Goal: Information Seeking & Learning: Check status

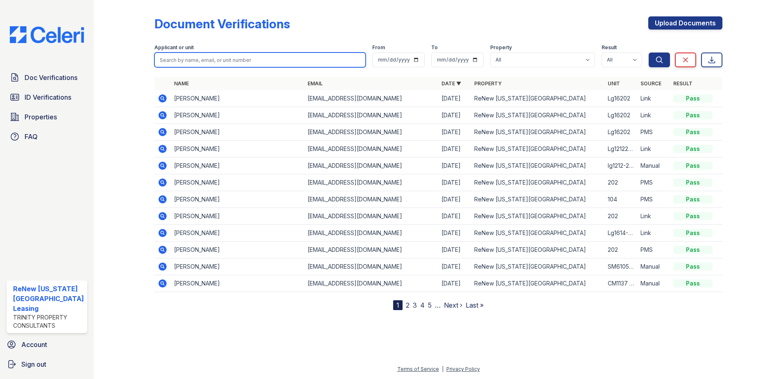
click at [241, 59] on input "search" at bounding box center [260, 59] width 212 height 15
type input "henry"
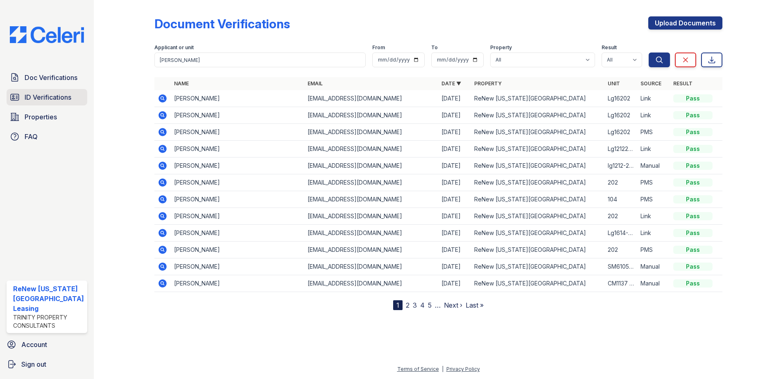
click at [54, 99] on span "ID Verifications" at bounding box center [48, 97] width 47 height 10
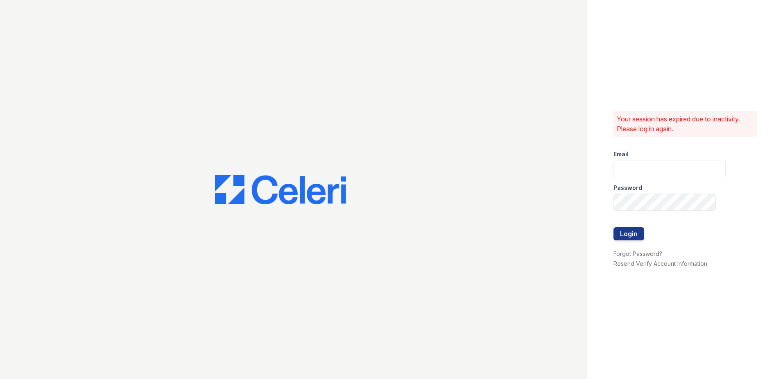
type input "renewvirginiabeach@trinity-pm.com"
click at [636, 238] on button "Login" at bounding box center [629, 233] width 31 height 13
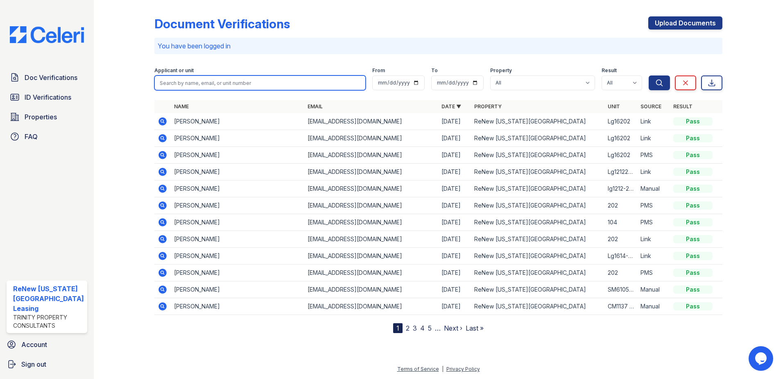
click at [231, 79] on input "search" at bounding box center [260, 82] width 212 height 15
type input "henry"
click at [649, 75] on button "Search" at bounding box center [659, 82] width 21 height 15
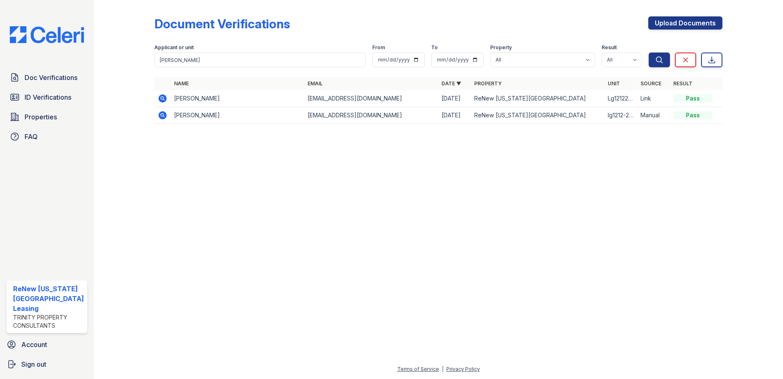
click at [161, 113] on icon at bounding box center [163, 115] width 10 height 10
click at [162, 98] on icon at bounding box center [162, 98] width 2 height 2
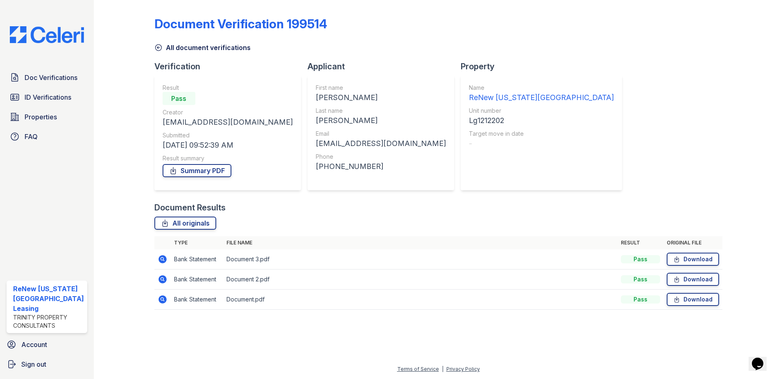
click at [95, 39] on div "Document Verification 199514 All document verifications Verification Result Pas…" at bounding box center [438, 189] width 689 height 379
click at [42, 114] on span "Properties" at bounding box center [41, 117] width 32 height 10
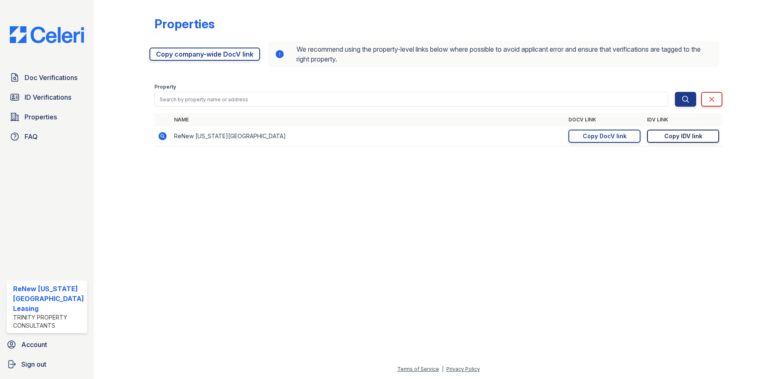
click at [689, 136] on div "Copy IDV link" at bounding box center [683, 136] width 38 height 8
click at [31, 75] on span "Doc Verifications" at bounding box center [51, 78] width 53 height 10
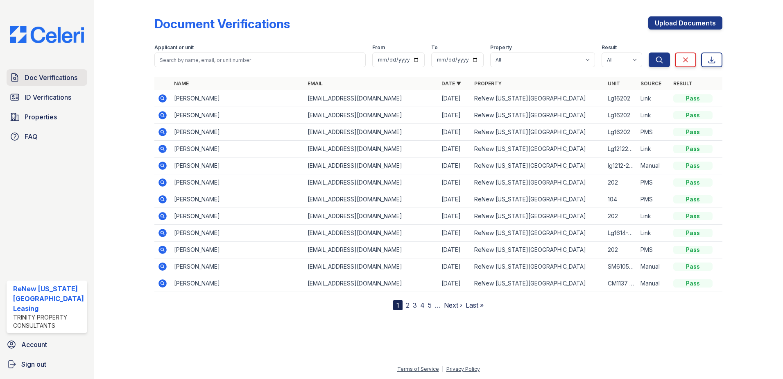
click at [29, 76] on span "Doc Verifications" at bounding box center [51, 78] width 53 height 10
click at [163, 198] on icon at bounding box center [163, 199] width 8 height 8
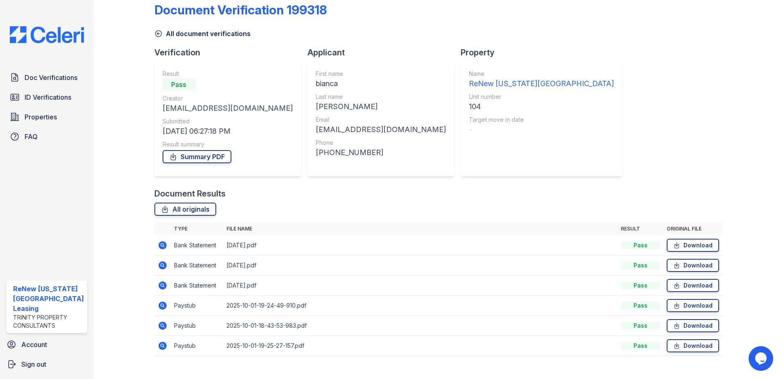
scroll to position [27, 0]
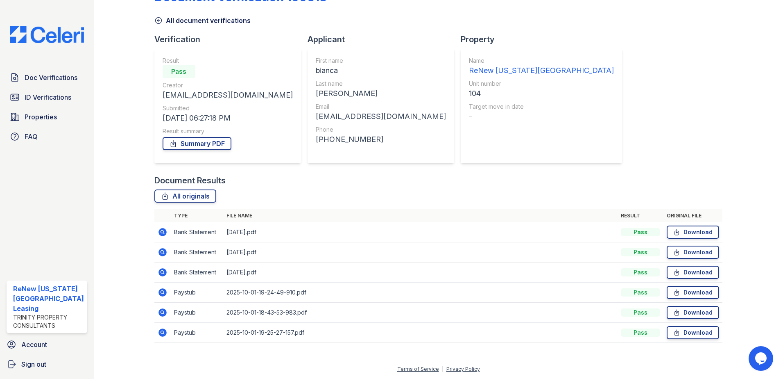
click at [160, 292] on icon at bounding box center [163, 292] width 10 height 10
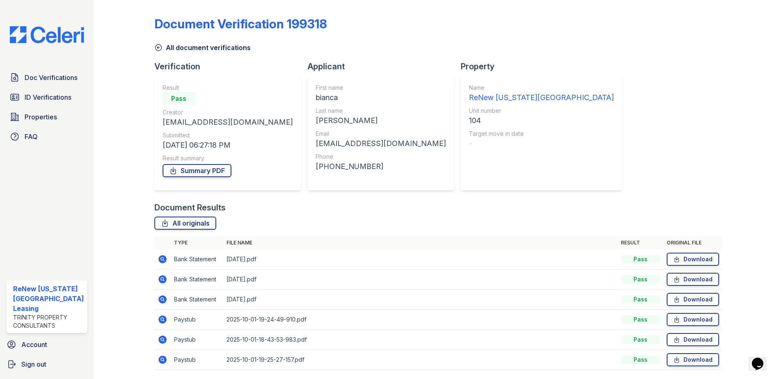
click at [165, 338] on icon at bounding box center [163, 339] width 10 height 10
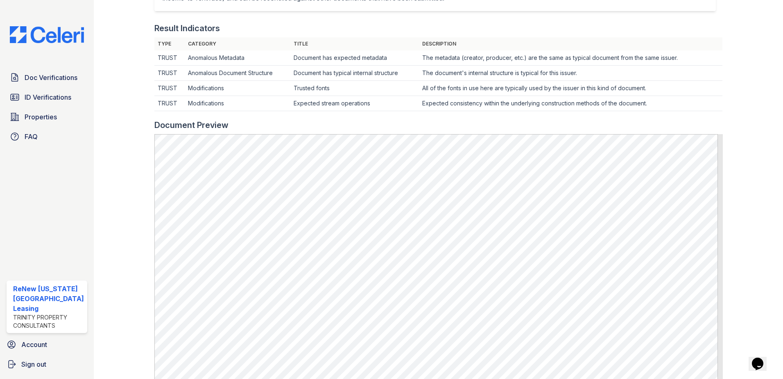
scroll to position [246, 0]
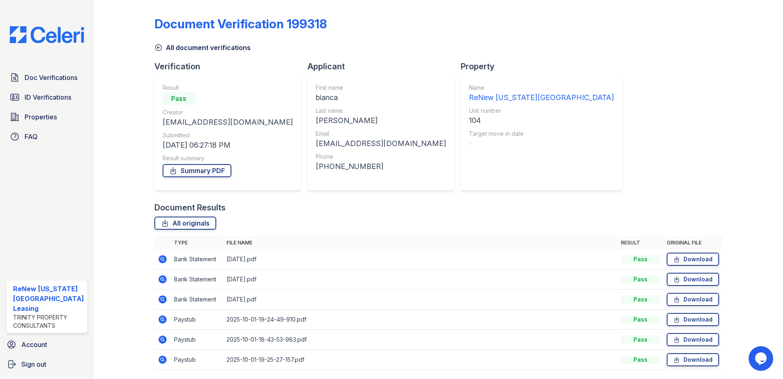
click at [162, 318] on icon at bounding box center [163, 319] width 10 height 10
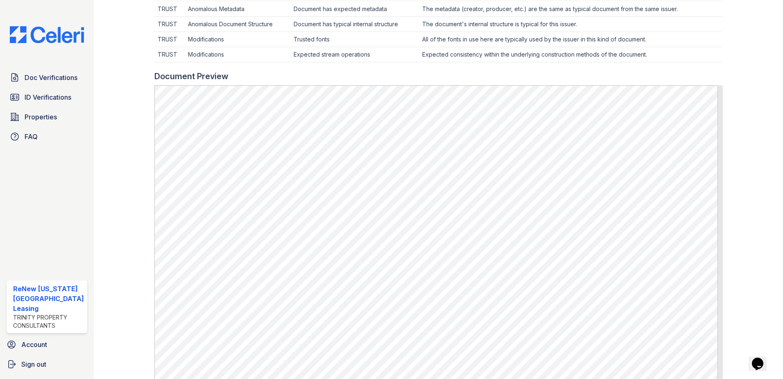
scroll to position [287, 0]
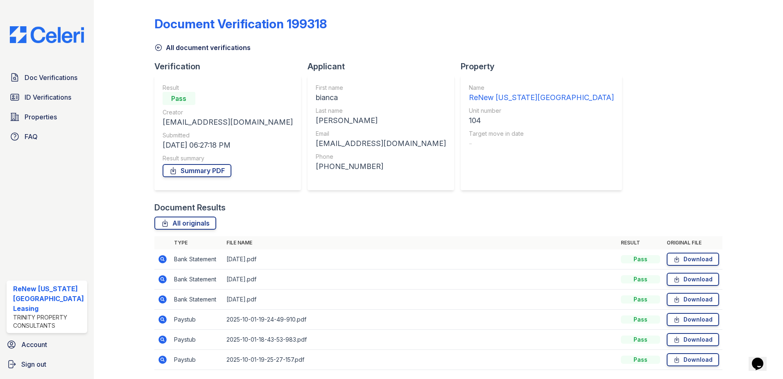
click at [164, 360] on icon at bounding box center [163, 359] width 8 height 8
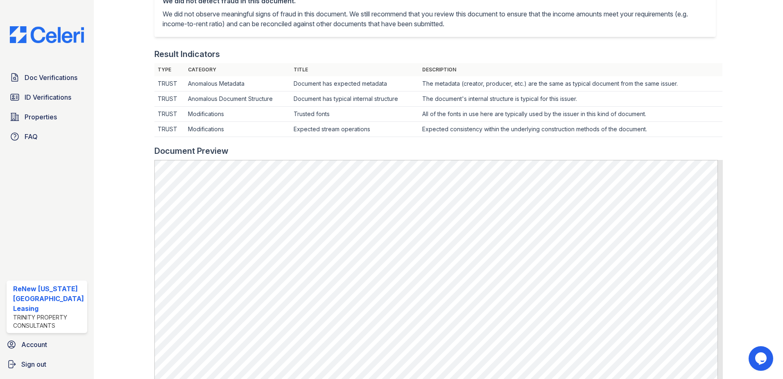
scroll to position [205, 0]
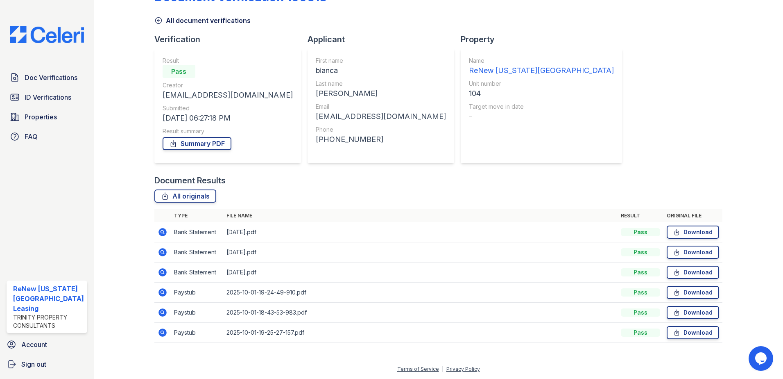
click at [161, 290] on icon at bounding box center [163, 292] width 10 height 10
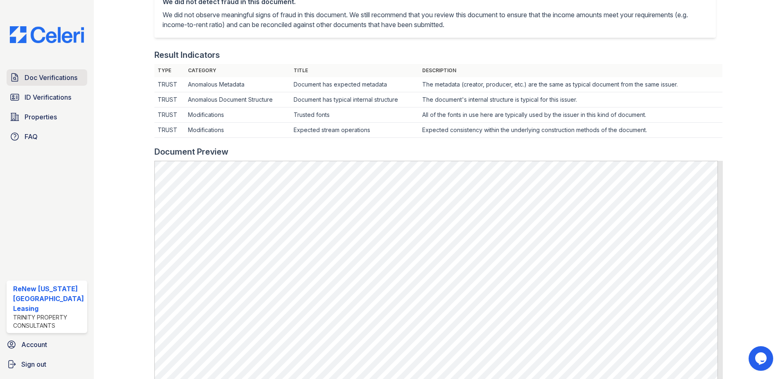
click at [58, 78] on span "Doc Verifications" at bounding box center [51, 78] width 53 height 10
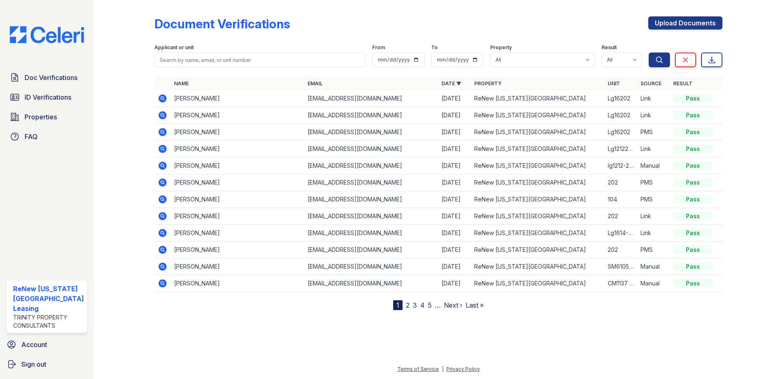
click at [488, 15] on div "Document Verifications Upload Documents Filter Applicant or unit From To Proper…" at bounding box center [438, 156] width 569 height 306
click at [100, 57] on div "Document Verifications Upload Documents Filter Applicant or unit From To Proper…" at bounding box center [438, 189] width 689 height 379
click at [107, 100] on div at bounding box center [131, 156] width 48 height 306
click at [43, 79] on span "Doc Verifications" at bounding box center [51, 78] width 53 height 10
click at [160, 97] on icon at bounding box center [163, 98] width 8 height 8
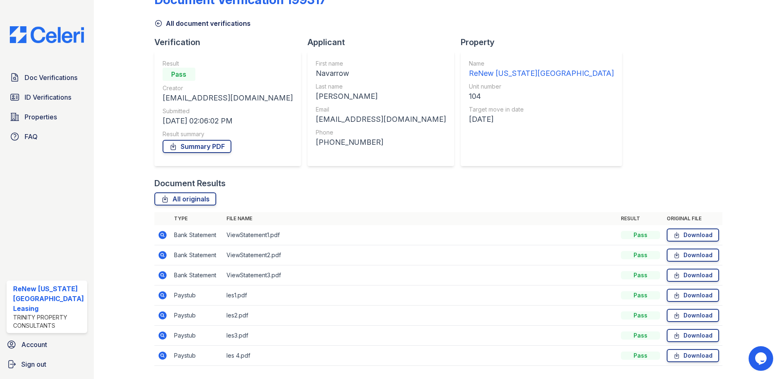
scroll to position [47, 0]
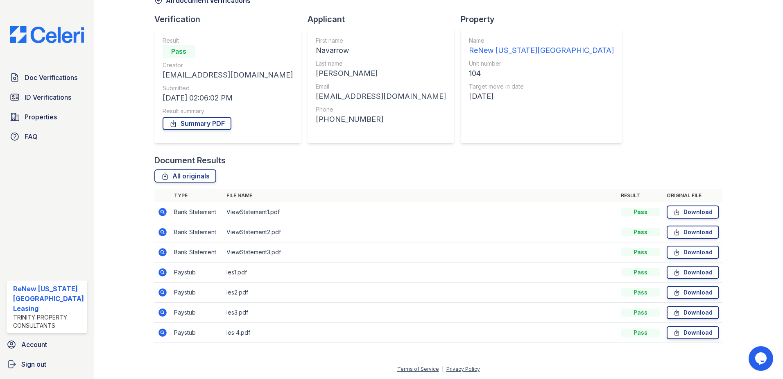
click at [162, 332] on icon at bounding box center [163, 332] width 10 height 10
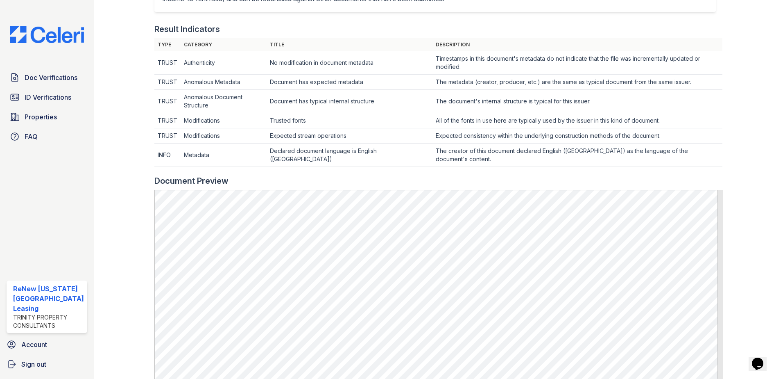
scroll to position [123, 0]
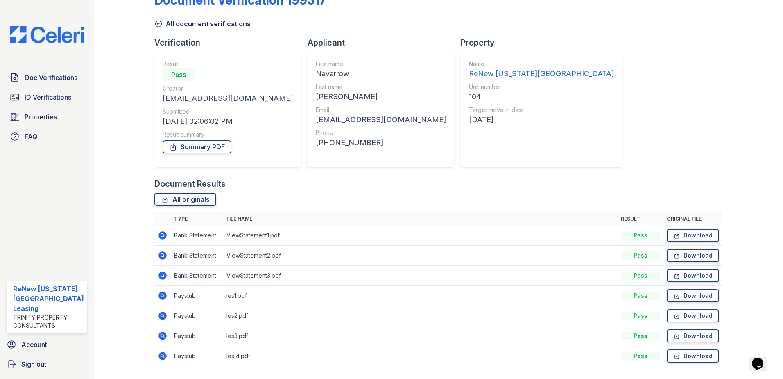
scroll to position [47, 0]
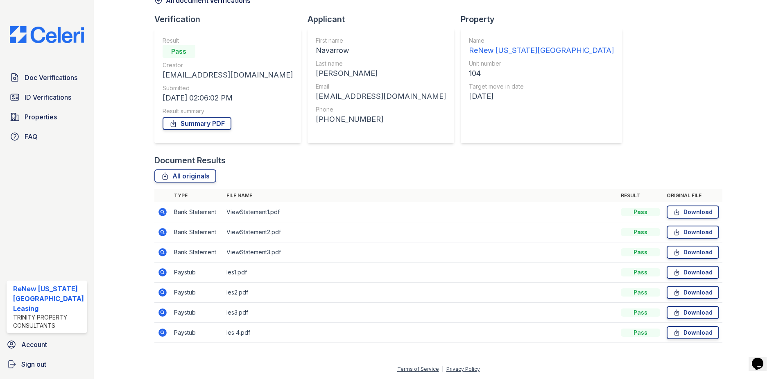
click at [163, 271] on icon at bounding box center [163, 272] width 8 height 8
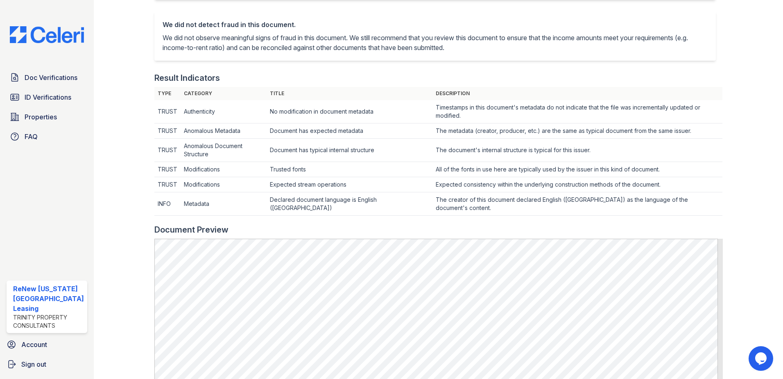
scroll to position [205, 0]
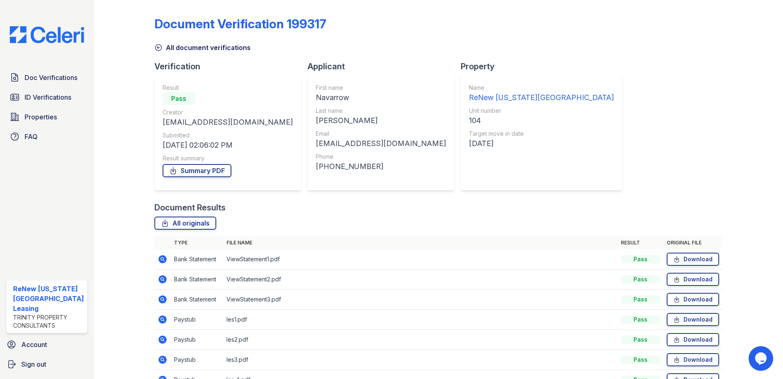
click at [161, 295] on icon at bounding box center [163, 299] width 10 height 10
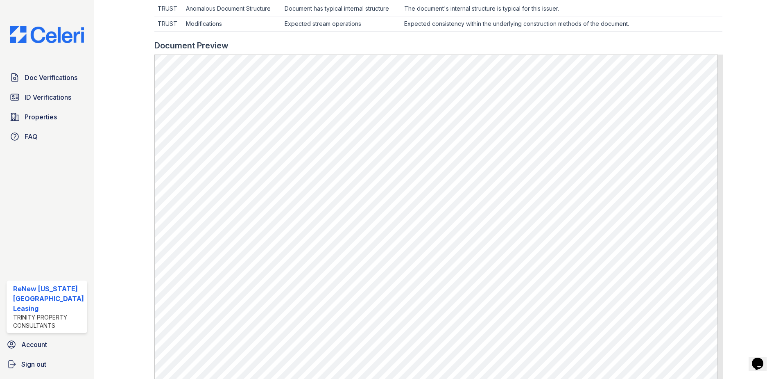
scroll to position [328, 0]
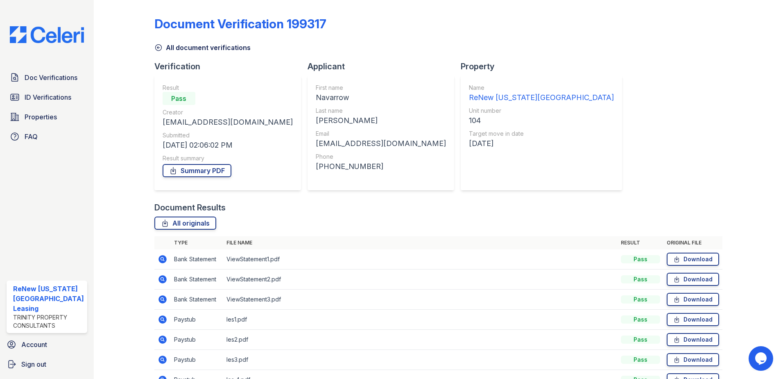
click at [159, 297] on icon at bounding box center [163, 299] width 8 height 8
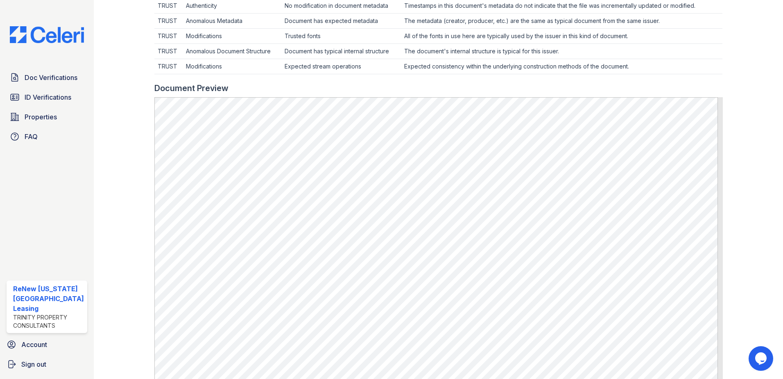
scroll to position [287, 0]
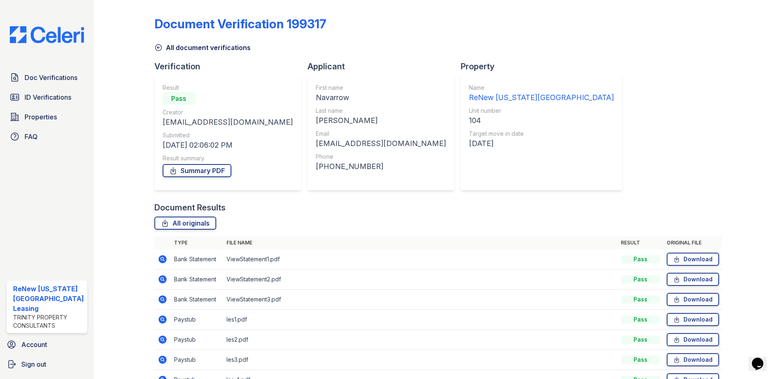
click at [163, 279] on icon at bounding box center [163, 279] width 8 height 8
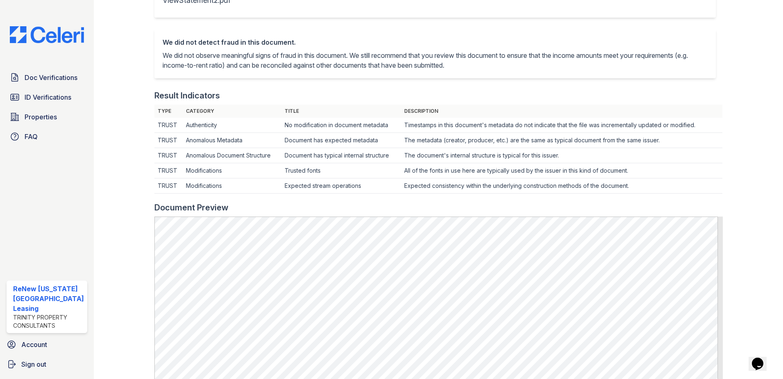
scroll to position [205, 0]
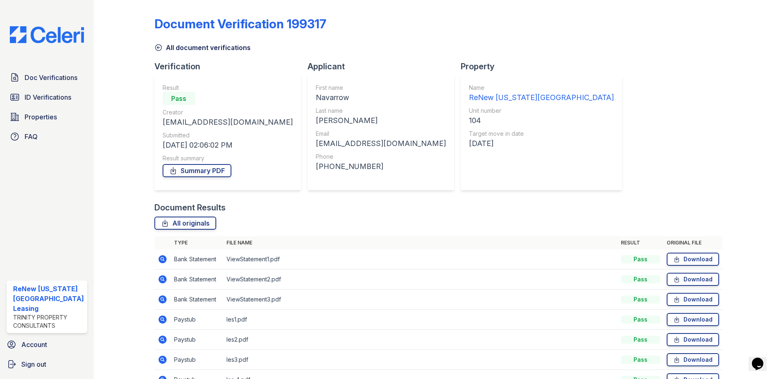
click at [161, 258] on icon at bounding box center [162, 258] width 2 height 2
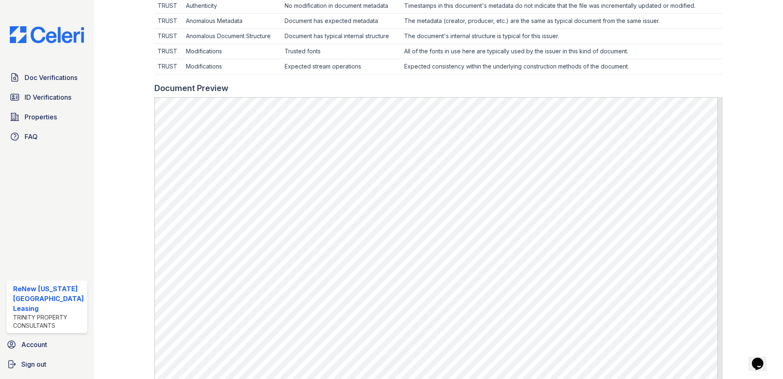
scroll to position [287, 0]
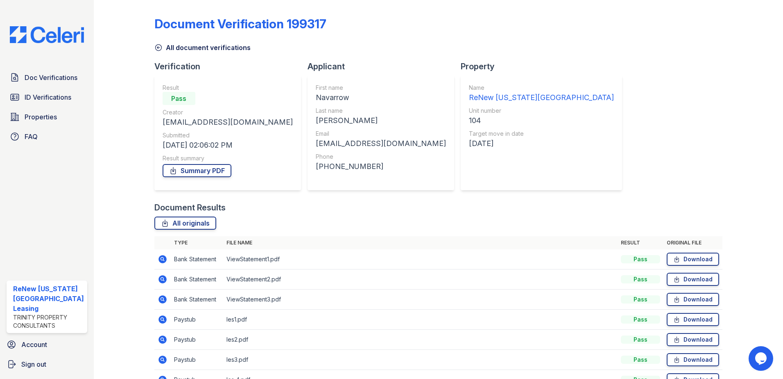
click at [163, 300] on icon at bounding box center [163, 299] width 10 height 10
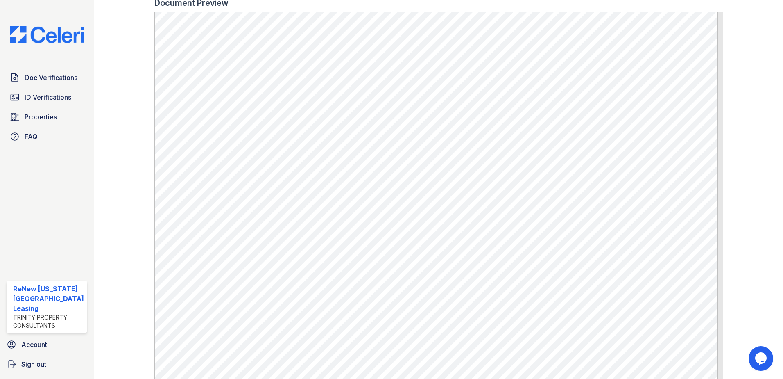
scroll to position [408, 0]
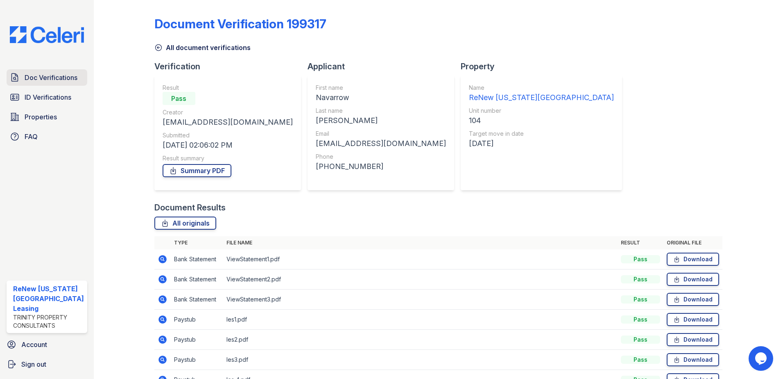
click at [51, 78] on span "Doc Verifications" at bounding box center [51, 78] width 53 height 10
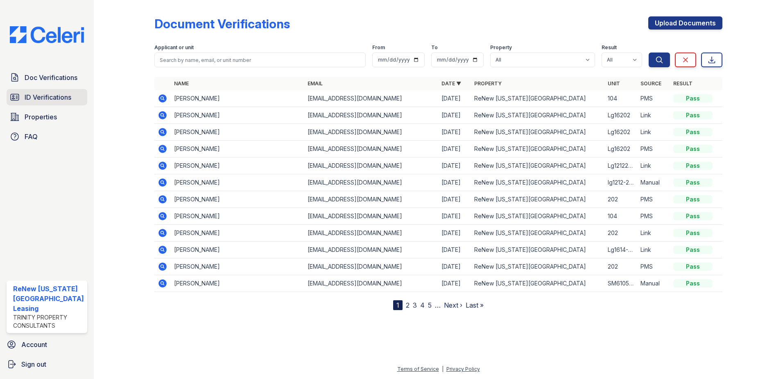
click at [42, 94] on span "ID Verifications" at bounding box center [48, 97] width 47 height 10
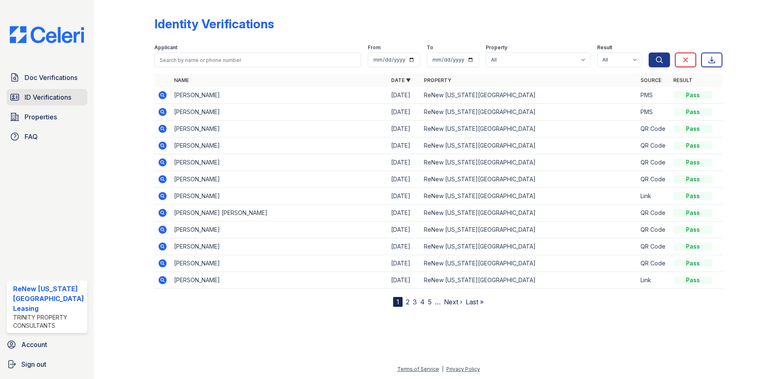
click at [45, 97] on span "ID Verifications" at bounding box center [48, 97] width 47 height 10
click at [112, 69] on div at bounding box center [131, 154] width 48 height 303
click at [557, 9] on div "Identity Verifications Filter Applicant From To Property All ReNew Virginia Bea…" at bounding box center [438, 154] width 569 height 303
click at [68, 76] on span "Doc Verifications" at bounding box center [51, 78] width 53 height 10
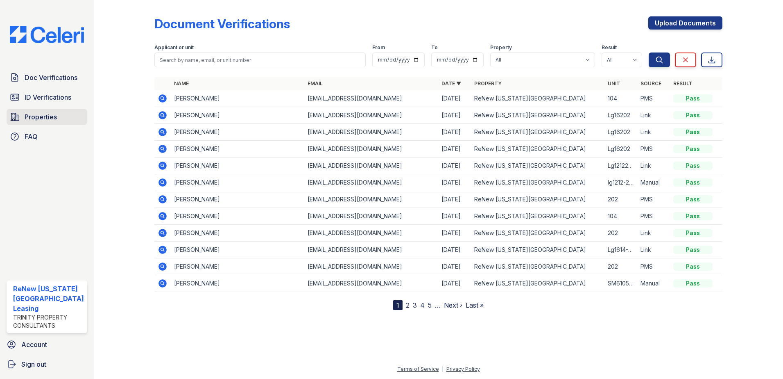
click at [34, 117] on span "Properties" at bounding box center [41, 117] width 32 height 10
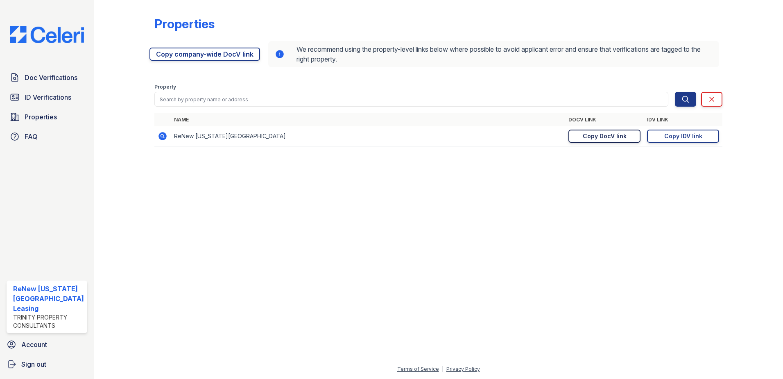
click at [592, 138] on div "Copy DocV link" at bounding box center [605, 136] width 44 height 8
click at [49, 102] on span "ID Verifications" at bounding box center [48, 97] width 47 height 10
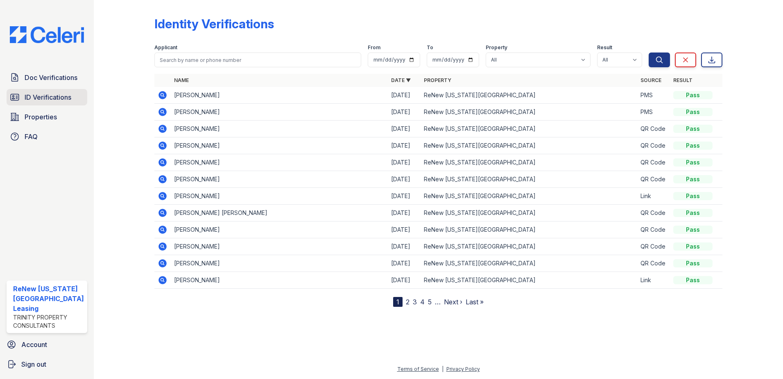
click at [20, 97] on link "ID Verifications" at bounding box center [47, 97] width 81 height 16
click at [158, 111] on icon at bounding box center [163, 112] width 10 height 10
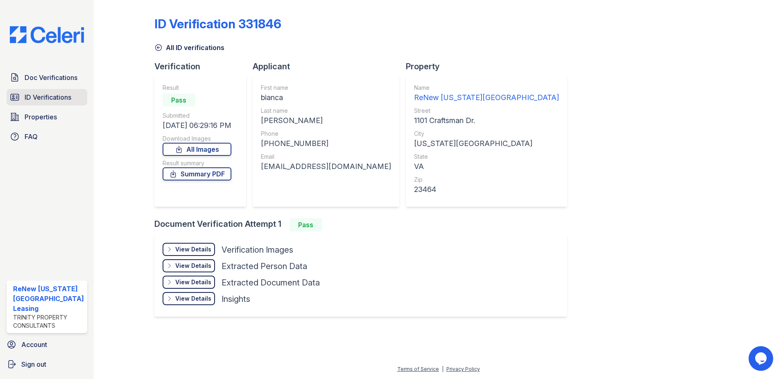
click at [36, 96] on span "ID Verifications" at bounding box center [48, 97] width 47 height 10
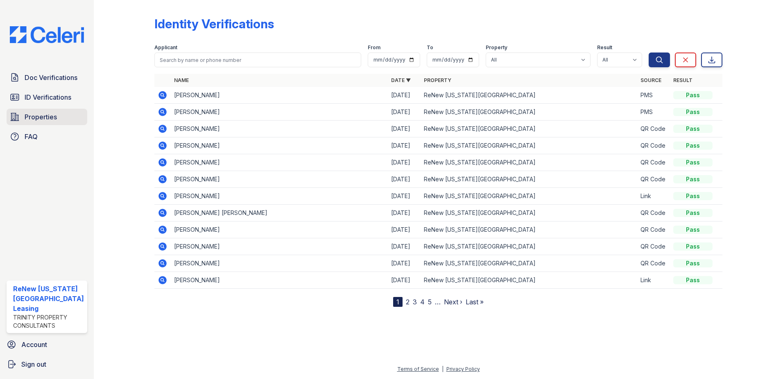
click at [36, 114] on span "Properties" at bounding box center [41, 117] width 32 height 10
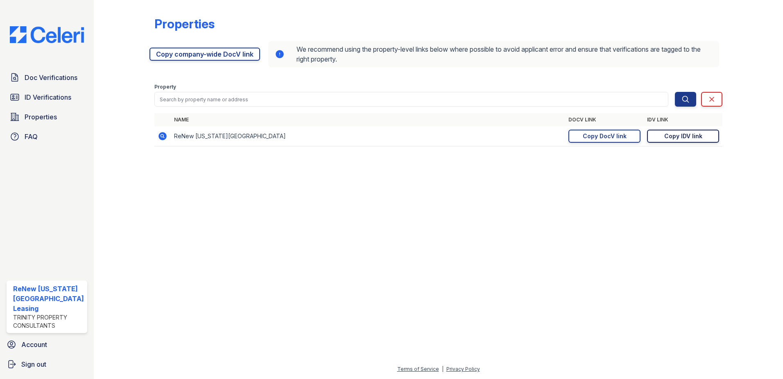
click at [682, 137] on div "Copy IDV link" at bounding box center [683, 136] width 38 height 8
click at [42, 74] on span "Doc Verifications" at bounding box center [51, 78] width 53 height 10
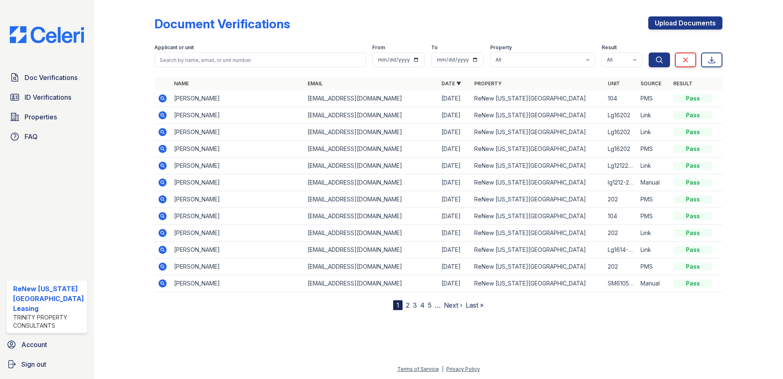
click at [164, 114] on icon at bounding box center [163, 115] width 8 height 8
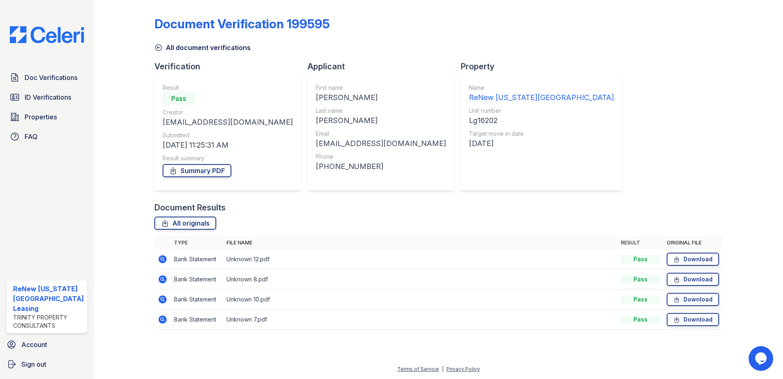
click at [161, 302] on icon at bounding box center [163, 299] width 8 height 8
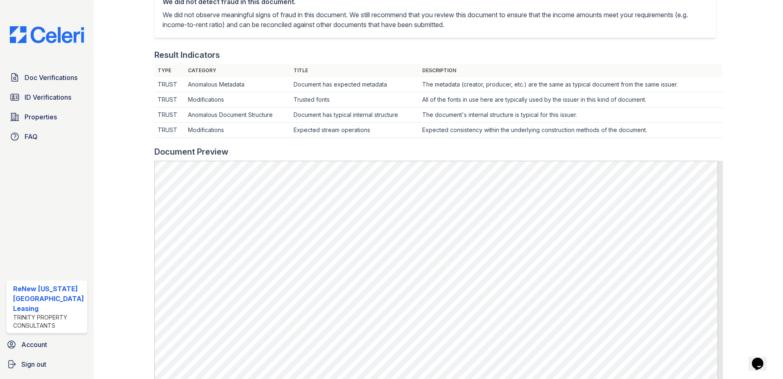
scroll to position [123, 0]
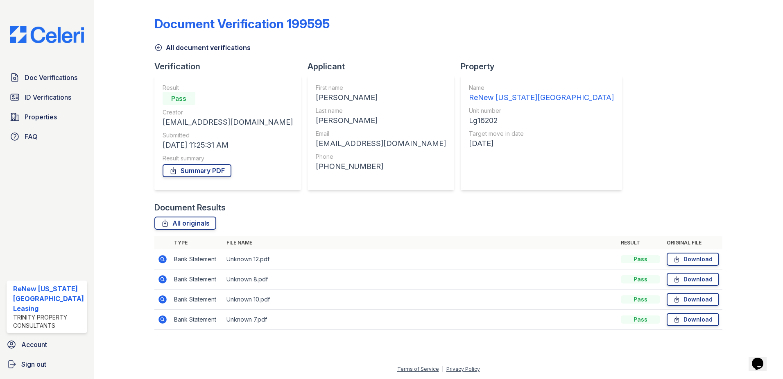
click at [163, 258] on icon at bounding box center [163, 259] width 8 height 8
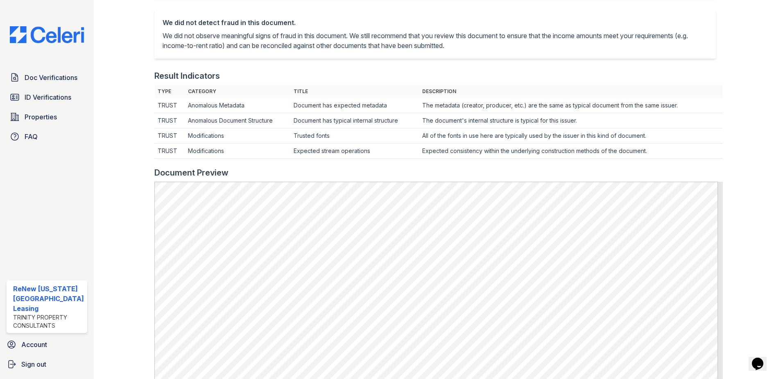
scroll to position [205, 0]
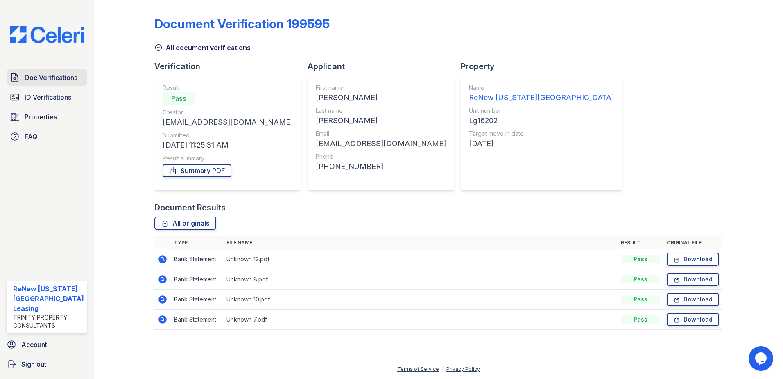
click at [46, 78] on span "Doc Verifications" at bounding box center [51, 78] width 53 height 10
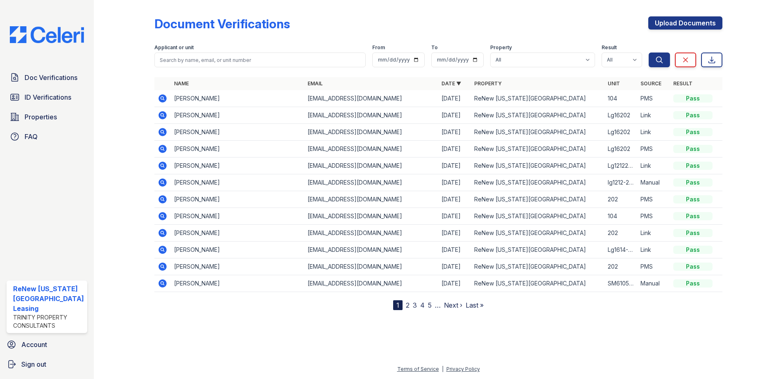
click at [163, 215] on icon at bounding box center [163, 216] width 10 height 10
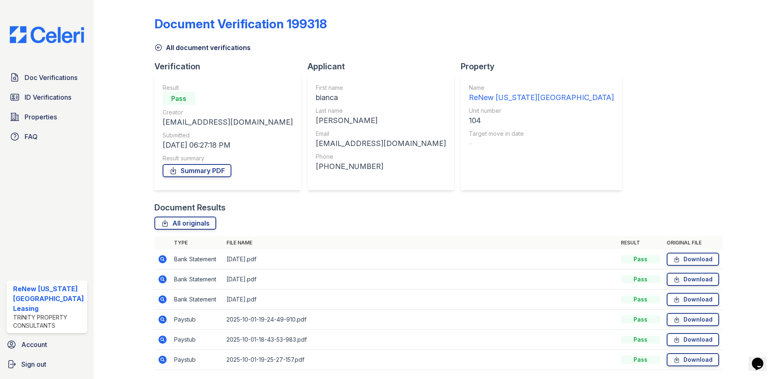
scroll to position [27, 0]
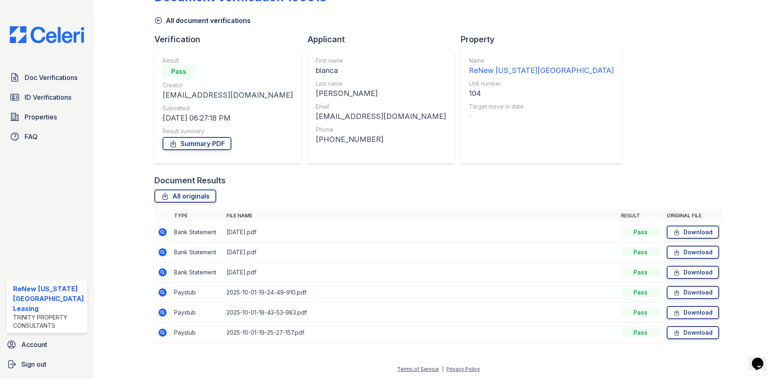
click at [159, 292] on icon at bounding box center [163, 292] width 8 height 8
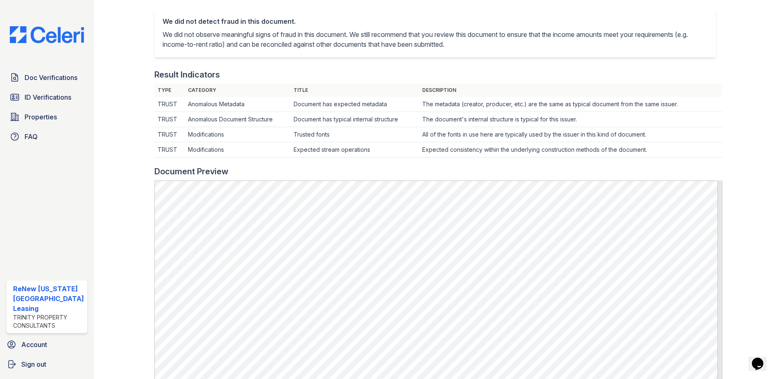
scroll to position [205, 0]
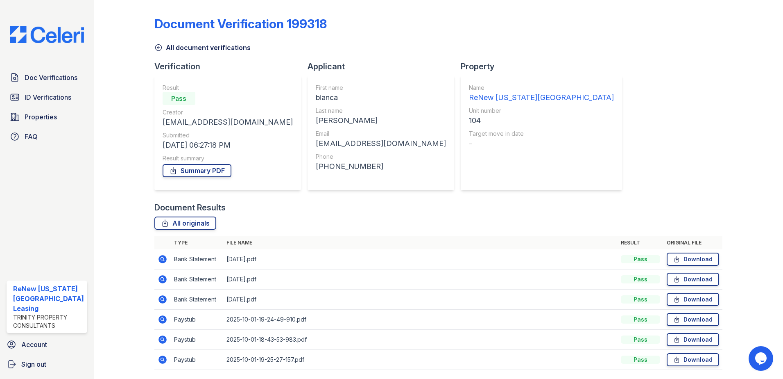
click at [164, 335] on icon at bounding box center [163, 339] width 10 height 10
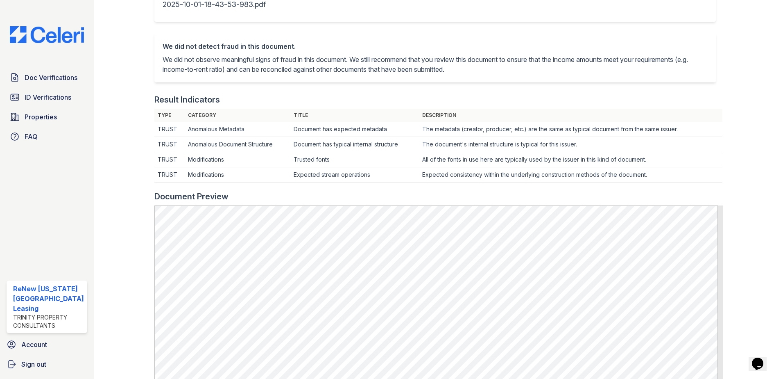
scroll to position [164, 0]
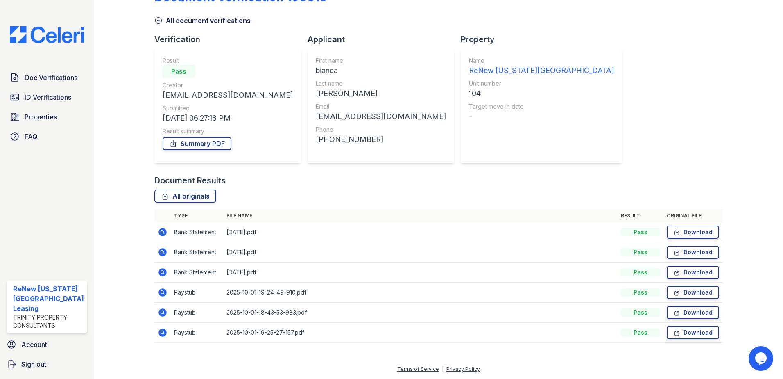
click at [162, 333] on icon at bounding box center [163, 332] width 10 height 10
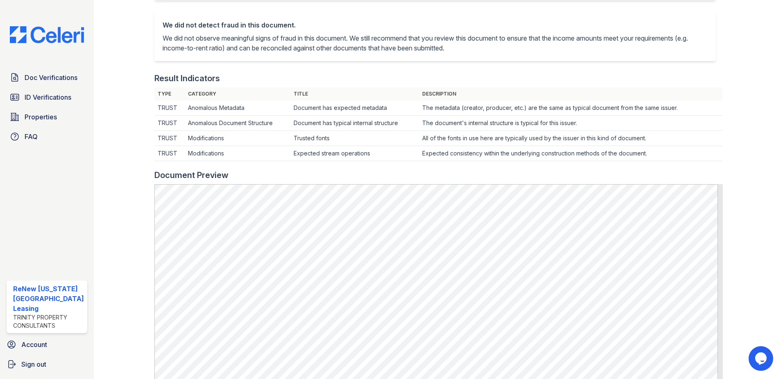
scroll to position [205, 0]
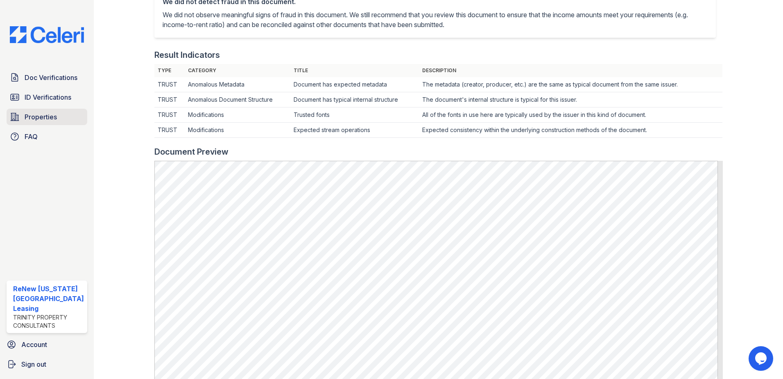
click at [42, 117] on span "Properties" at bounding box center [41, 117] width 32 height 10
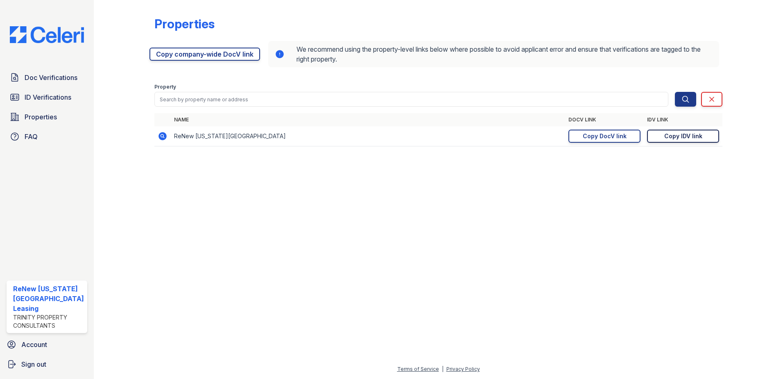
click at [695, 134] on div "Copy IDV link" at bounding box center [683, 136] width 38 height 8
